Goal: Subscribe to service/newsletter

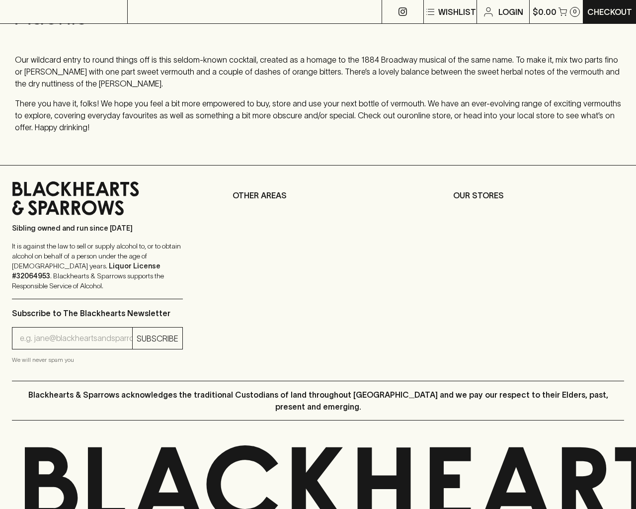
type input "[EMAIL_ADDRESS]"
type input "1"
type input "e"
type input "Elderton E Series Chardonnay 2023"
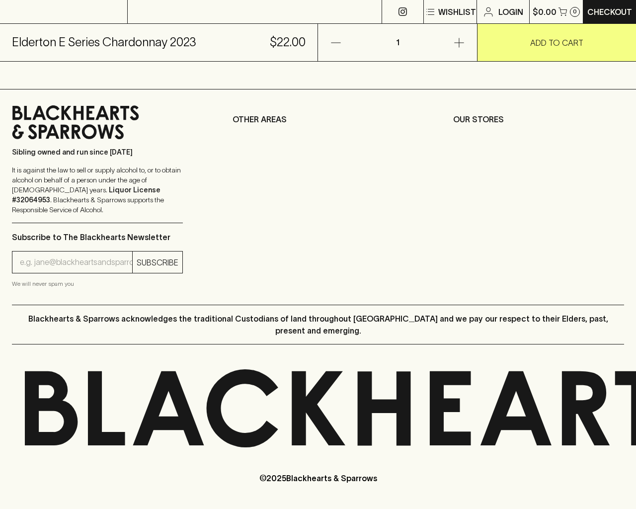
scroll to position [401, 0]
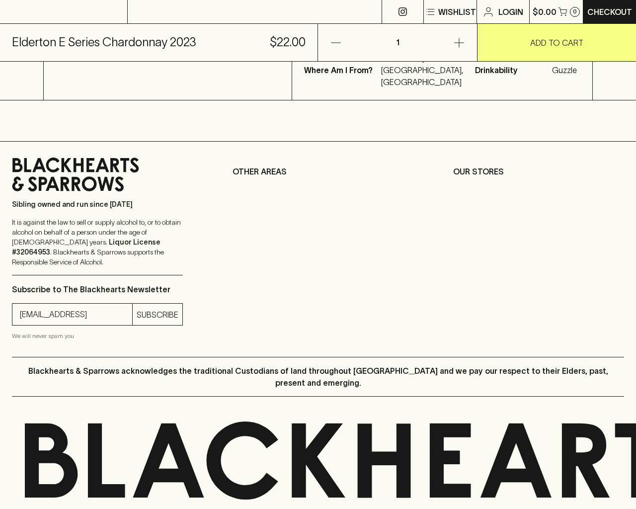
type input "[EMAIL_ADDRESS]"
type input "e"
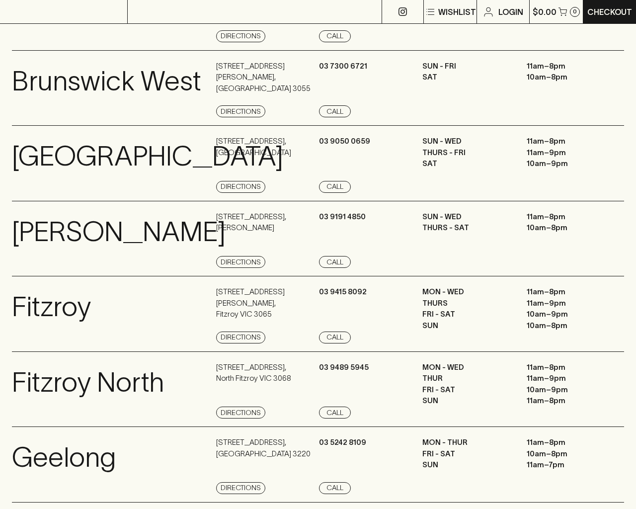
scroll to position [1135, 0]
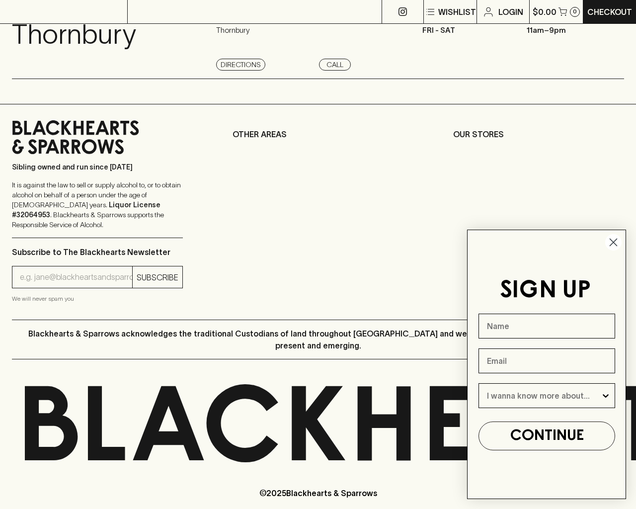
type input "e"
type input "Beer"
type input "[EMAIL_ADDRESS]"
type input "e"
